Goal: Information Seeking & Learning: Learn about a topic

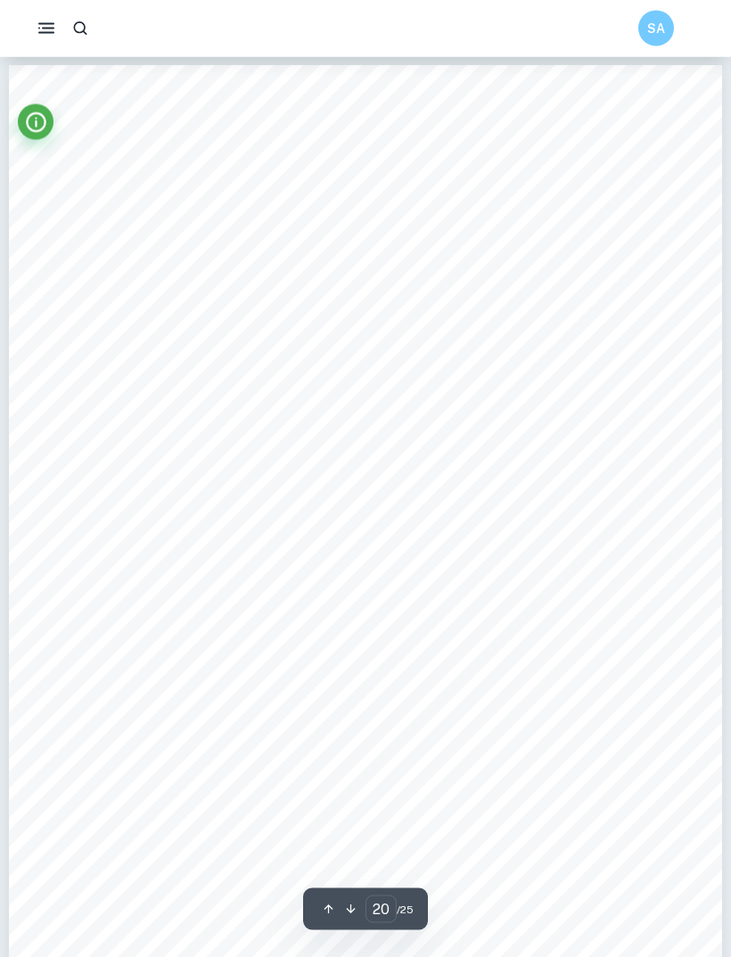
scroll to position [18180, 0]
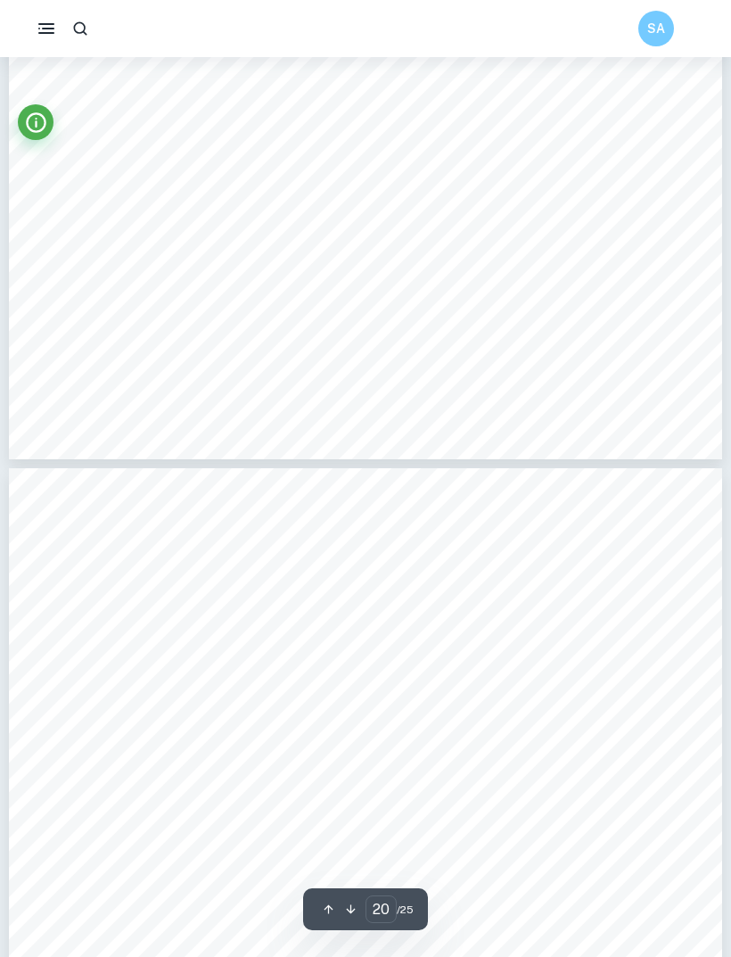
type input "19"
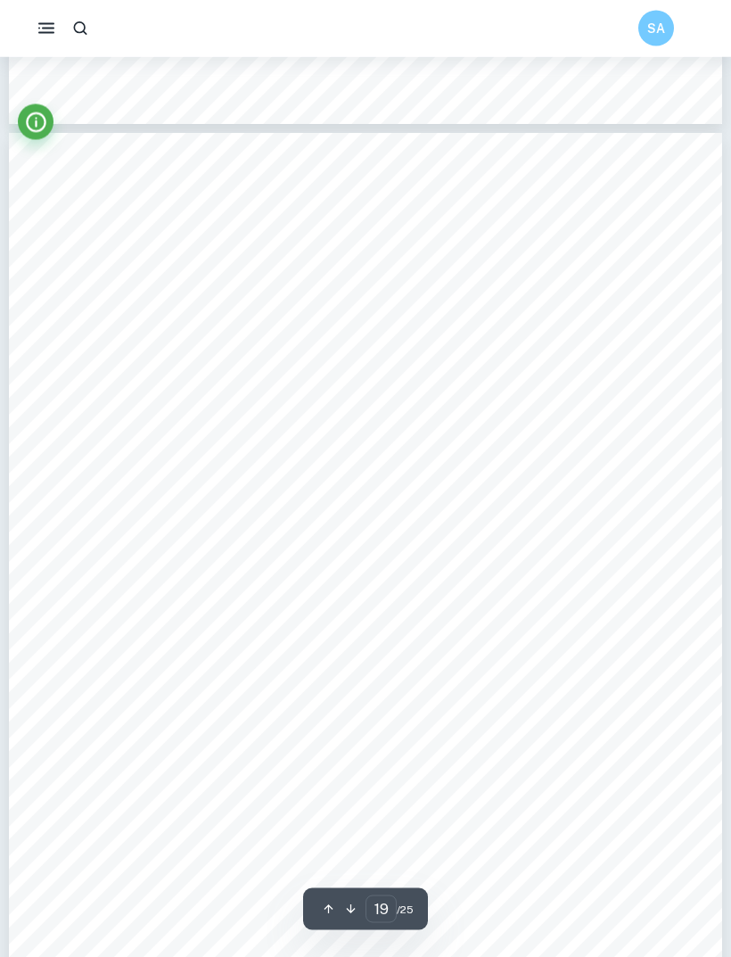
scroll to position [17154, 0]
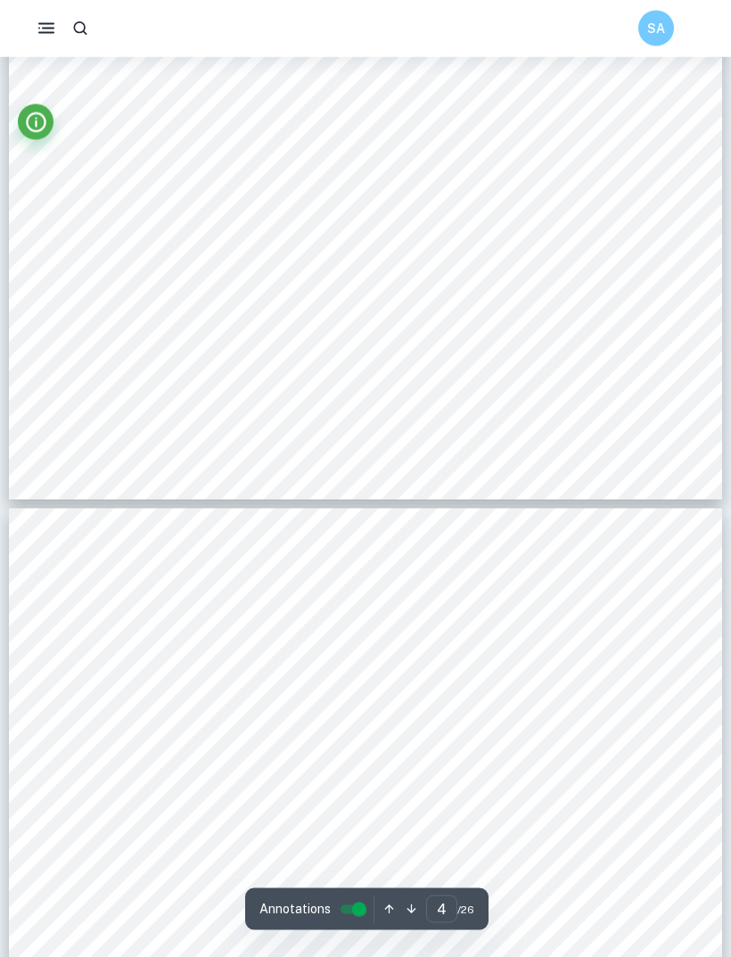
scroll to position [2595, 0]
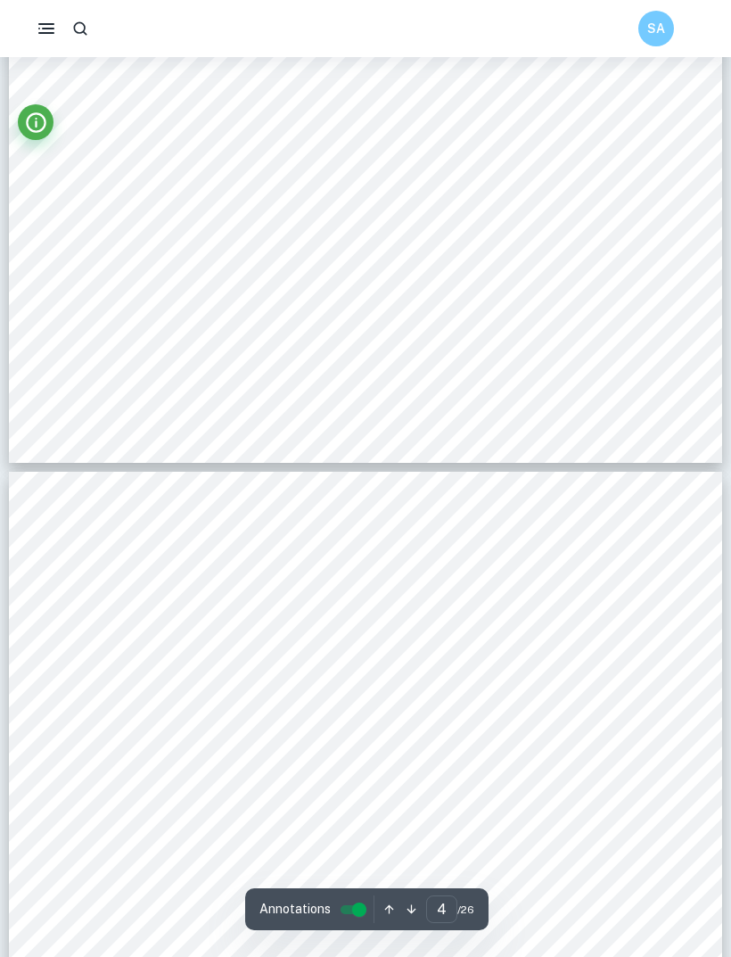
type input "3"
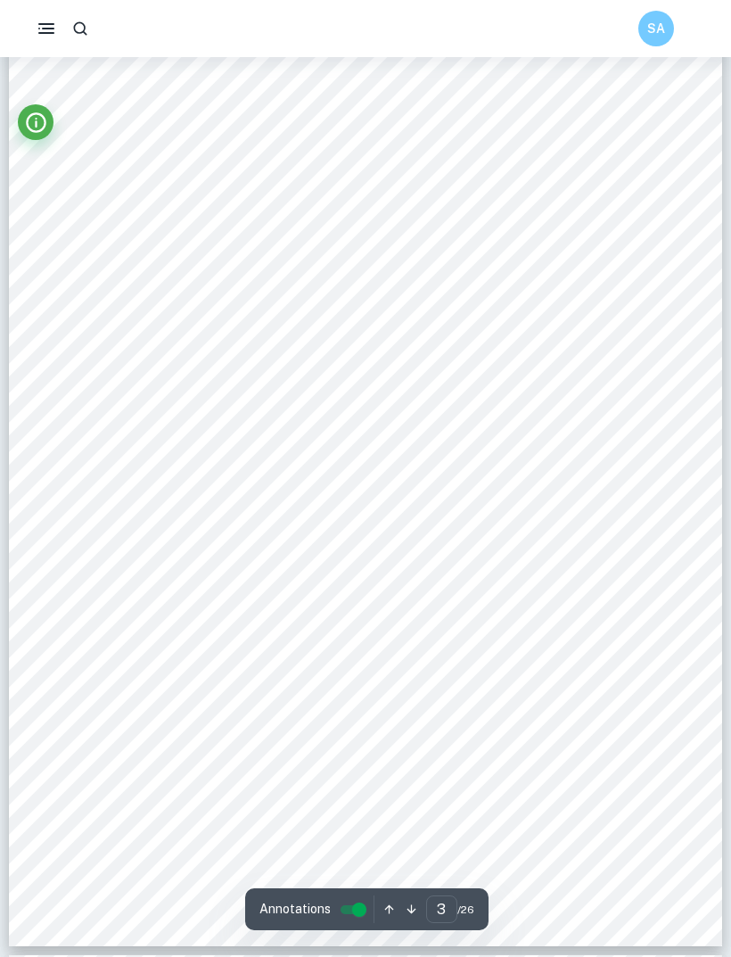
scroll to position [2146, 0]
